Goal: Communication & Community: Answer question/provide support

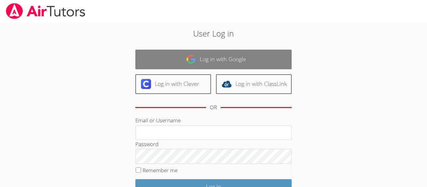
click at [169, 59] on link "Log in with Google" at bounding box center [213, 60] width 156 height 20
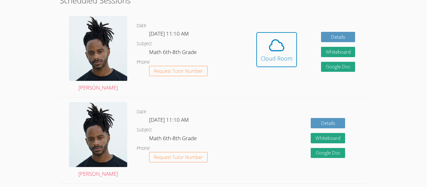
scroll to position [128, 0]
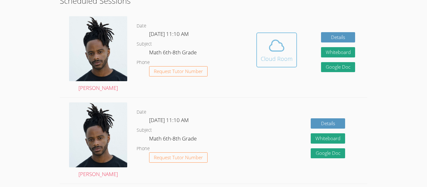
click at [287, 56] on div "Cloud Room" at bounding box center [277, 58] width 32 height 9
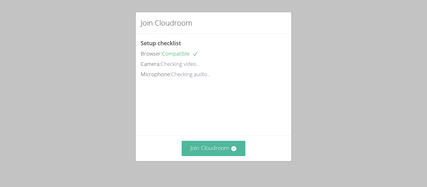
click at [226, 150] on button "Join Cloudroom" at bounding box center [214, 148] width 64 height 15
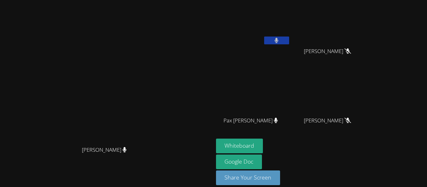
click at [289, 41] on button at bounding box center [276, 41] width 25 height 8
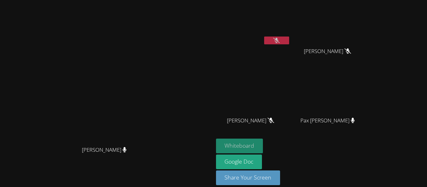
click at [263, 150] on button "Whiteboard" at bounding box center [239, 146] width 47 height 15
click at [289, 40] on button at bounding box center [276, 41] width 25 height 8
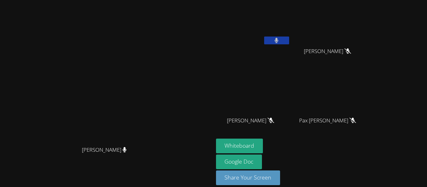
click at [289, 42] on button at bounding box center [276, 41] width 25 height 8
click at [289, 41] on button at bounding box center [276, 41] width 25 height 8
click at [289, 44] on button at bounding box center [276, 41] width 25 height 8
click at [289, 41] on button at bounding box center [276, 41] width 25 height 8
click at [289, 42] on button at bounding box center [276, 41] width 25 height 8
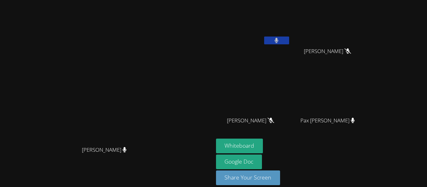
click at [289, 39] on button at bounding box center [276, 41] width 25 height 8
click at [289, 42] on button at bounding box center [276, 41] width 25 height 8
click at [289, 43] on button at bounding box center [276, 41] width 25 height 8
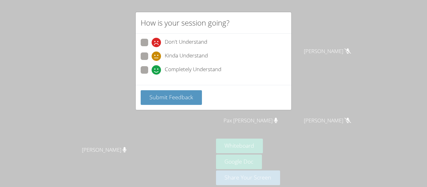
click at [145, 64] on div "Don't Understand Kinda Understand Completely Understand" at bounding box center [214, 58] width 146 height 39
click at [152, 75] on span at bounding box center [152, 75] width 0 height 0
click at [152, 68] on input "Completely Understand" at bounding box center [154, 68] width 5 height 5
radio input "true"
click at [157, 89] on div "Submit Feedback" at bounding box center [214, 97] width 156 height 25
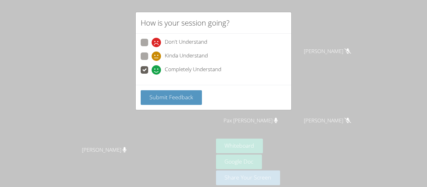
click at [163, 105] on div "Submit Feedback" at bounding box center [214, 97] width 156 height 25
click at [165, 103] on button "Submit Feedback" at bounding box center [171, 97] width 61 height 15
